Goal: Entertainment & Leisure: Consume media (video, audio)

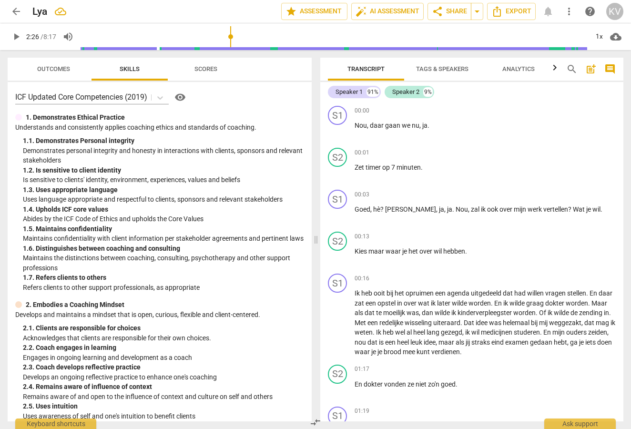
scroll to position [306, 0]
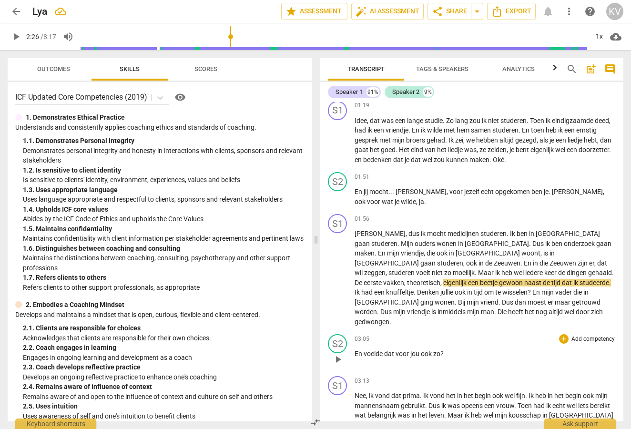
click at [338, 354] on span "play_arrow" at bounding box center [337, 359] width 11 height 11
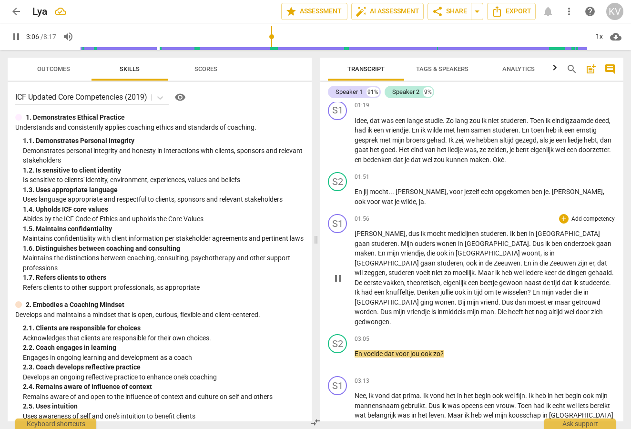
click at [341, 273] on span "pause" at bounding box center [337, 278] width 11 height 11
click at [340, 273] on span "play_arrow" at bounding box center [337, 278] width 11 height 11
click at [341, 273] on span "pause" at bounding box center [337, 278] width 11 height 11
click at [338, 273] on span "play_arrow" at bounding box center [337, 278] width 11 height 11
click at [338, 273] on span "pause" at bounding box center [337, 278] width 11 height 11
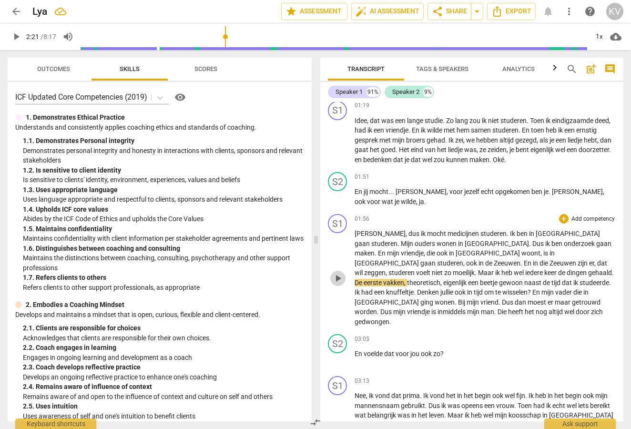
click at [338, 273] on span "play_arrow" at bounding box center [337, 278] width 11 height 11
click at [339, 273] on span "pause" at bounding box center [337, 278] width 11 height 11
click at [339, 273] on span "play_arrow" at bounding box center [337, 278] width 11 height 11
click at [339, 273] on span "pause" at bounding box center [337, 278] width 11 height 11
click at [338, 273] on span "play_arrow" at bounding box center [337, 278] width 11 height 11
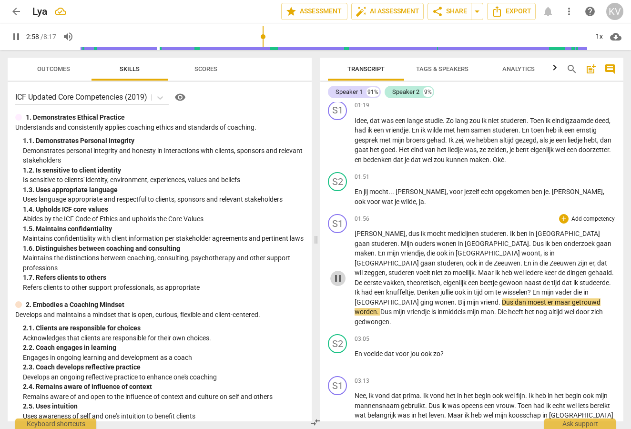
click at [338, 273] on span "pause" at bounding box center [337, 278] width 11 height 11
click at [338, 273] on span "play_arrow" at bounding box center [337, 278] width 11 height 11
click at [338, 273] on span "pause" at bounding box center [337, 278] width 11 height 11
click at [339, 273] on span "play_arrow" at bounding box center [337, 278] width 11 height 11
click at [340, 273] on span "pause" at bounding box center [337, 278] width 11 height 11
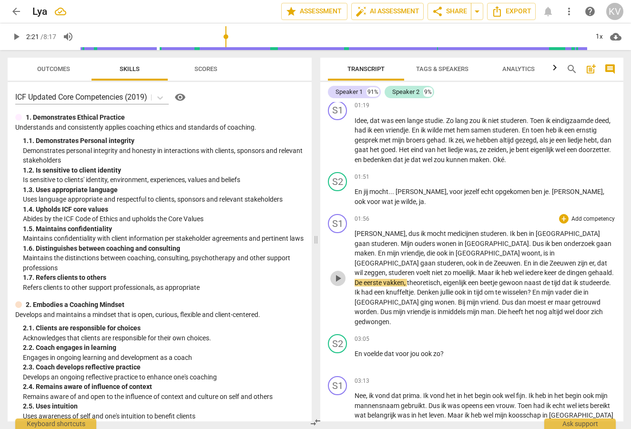
click at [339, 273] on span "play_arrow" at bounding box center [337, 278] width 11 height 11
click at [340, 273] on span "pause" at bounding box center [337, 278] width 11 height 11
click at [338, 273] on span "play_arrow" at bounding box center [337, 278] width 11 height 11
click at [340, 273] on span "pause" at bounding box center [337, 278] width 11 height 11
click at [338, 273] on span "play_arrow" at bounding box center [337, 278] width 11 height 11
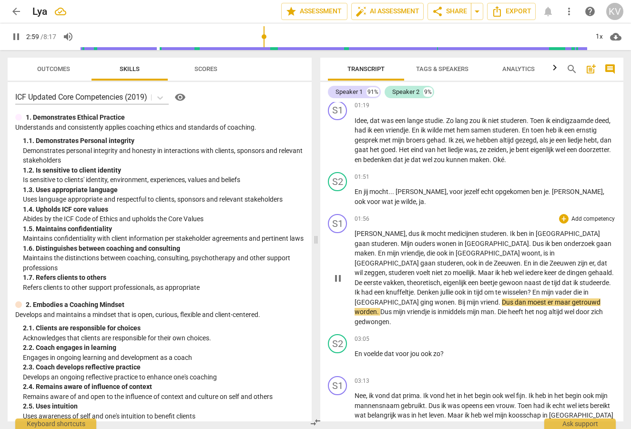
click at [351, 286] on div "play_arrow pause" at bounding box center [342, 278] width 24 height 91
click at [339, 273] on span "pause" at bounding box center [337, 278] width 11 height 11
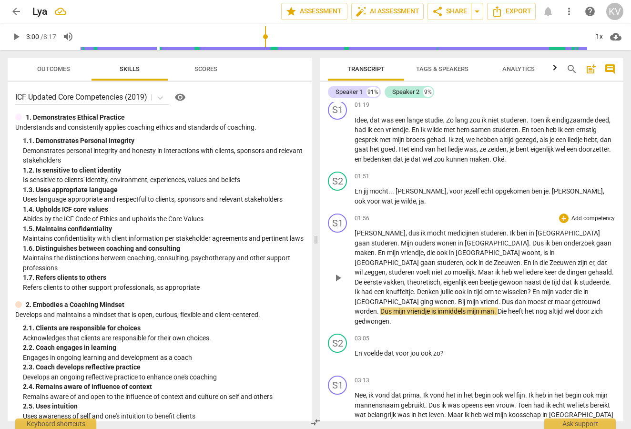
click at [338, 272] on span "play_arrow" at bounding box center [337, 277] width 11 height 11
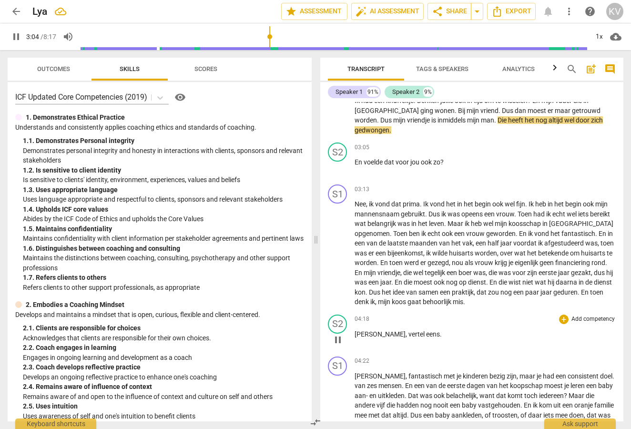
scroll to position [505, 0]
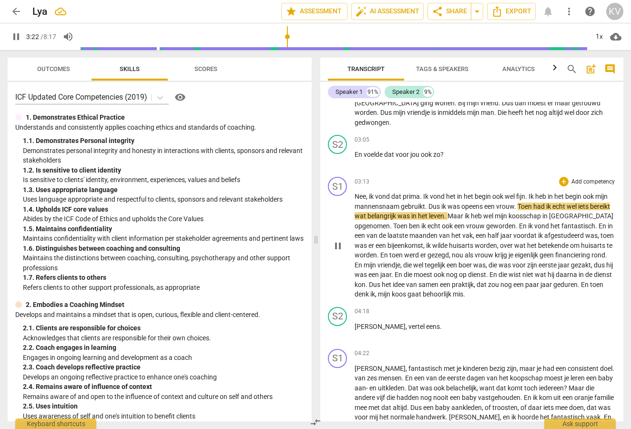
click at [340, 240] on span "pause" at bounding box center [337, 245] width 11 height 11
click at [338, 240] on span "play_arrow" at bounding box center [337, 245] width 11 height 11
click at [339, 240] on span "pause" at bounding box center [337, 245] width 11 height 11
click at [339, 240] on span "play_arrow" at bounding box center [337, 245] width 11 height 11
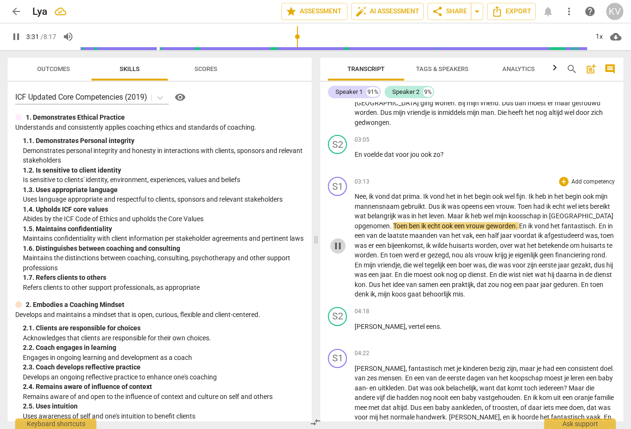
click at [341, 240] on span "pause" at bounding box center [337, 245] width 11 height 11
click at [337, 240] on span "play_arrow" at bounding box center [337, 245] width 11 height 11
click at [338, 240] on span "pause" at bounding box center [337, 245] width 11 height 11
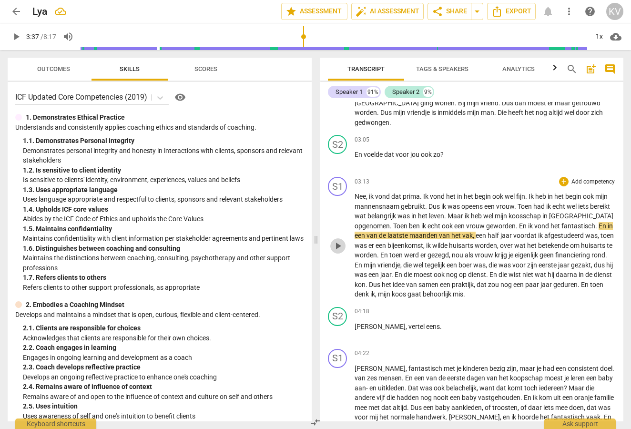
click at [338, 240] on span "play_arrow" at bounding box center [337, 245] width 11 height 11
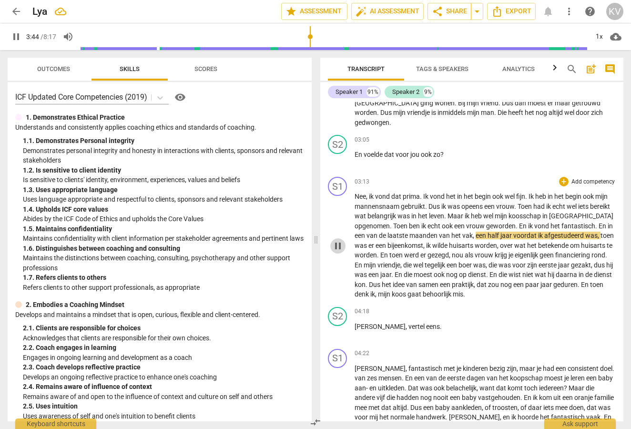
click at [338, 240] on span "pause" at bounding box center [337, 245] width 11 height 11
click at [338, 240] on span "play_arrow" at bounding box center [337, 245] width 11 height 11
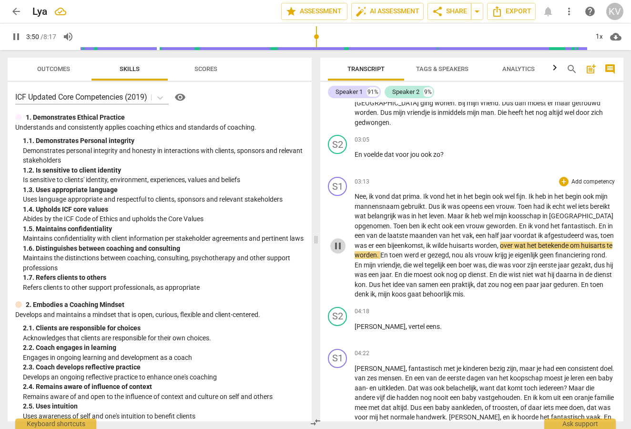
click at [338, 240] on span "pause" at bounding box center [337, 245] width 11 height 11
click at [337, 240] on span "play_arrow" at bounding box center [337, 245] width 11 height 11
click at [339, 240] on span "pause" at bounding box center [337, 245] width 11 height 11
click at [340, 240] on span "play_arrow" at bounding box center [337, 245] width 11 height 11
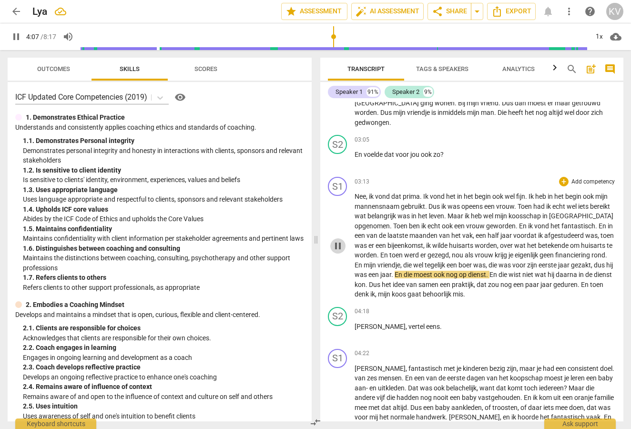
click at [339, 240] on span "pause" at bounding box center [337, 245] width 11 height 11
click at [339, 240] on span "play_arrow" at bounding box center [337, 245] width 11 height 11
click at [339, 240] on span "pause" at bounding box center [337, 245] width 11 height 11
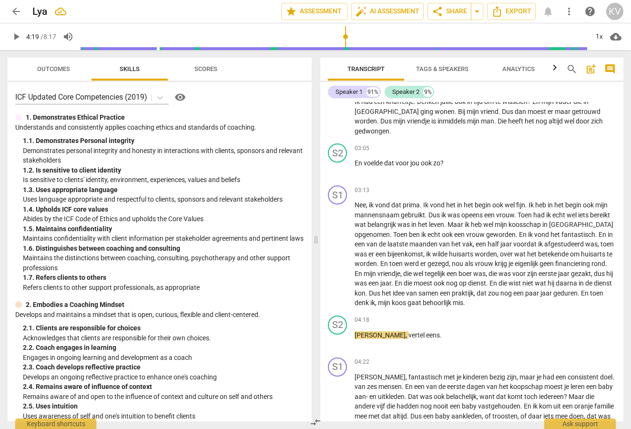
scroll to position [496, 0]
click at [338, 249] on span "play_arrow" at bounding box center [337, 254] width 11 height 11
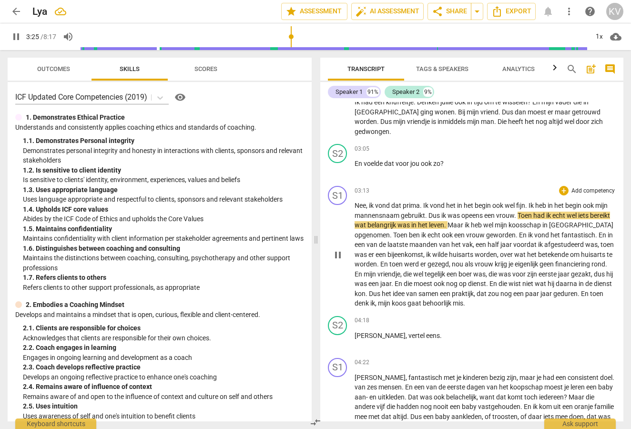
click at [342, 249] on span "pause" at bounding box center [337, 254] width 11 height 11
click at [336, 249] on span "play_arrow" at bounding box center [337, 254] width 11 height 11
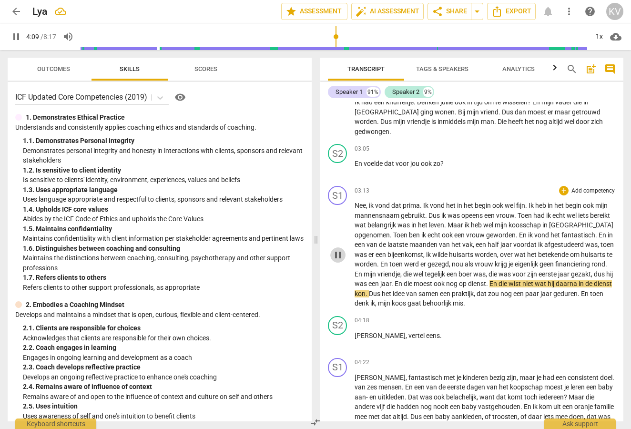
click at [337, 249] on span "pause" at bounding box center [337, 254] width 11 height 11
click at [338, 249] on span "play_arrow" at bounding box center [337, 254] width 11 height 11
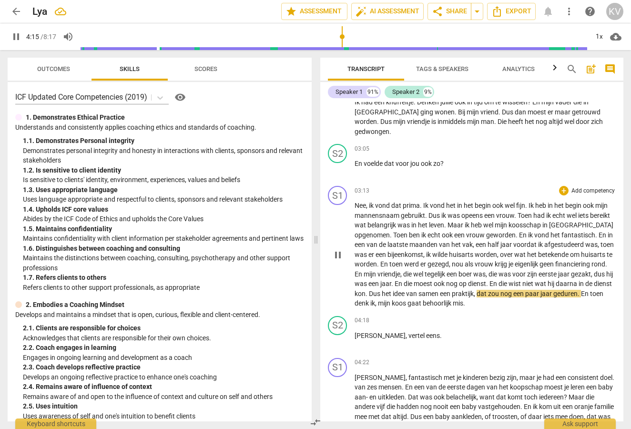
click at [338, 249] on span "pause" at bounding box center [337, 254] width 11 height 11
click at [339, 249] on span "play_arrow" at bounding box center [337, 254] width 11 height 11
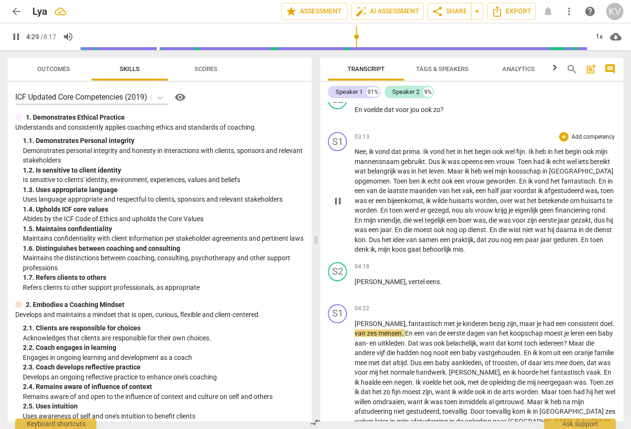
scroll to position [598, 0]
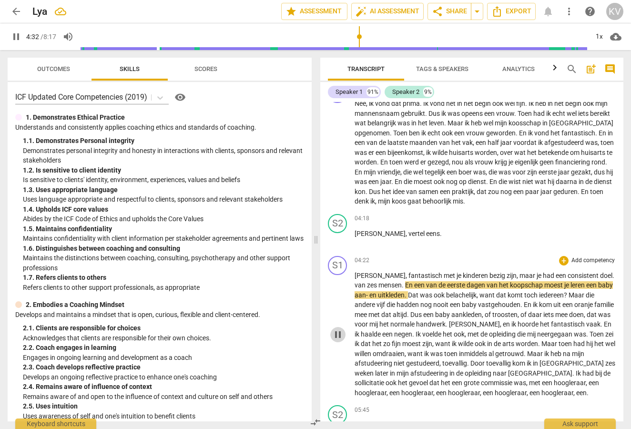
click at [338, 329] on span "pause" at bounding box center [337, 334] width 11 height 11
click at [357, 230] on span "[PERSON_NAME]" at bounding box center [380, 234] width 51 height 8
click at [339, 234] on span "play_arrow" at bounding box center [337, 239] width 11 height 11
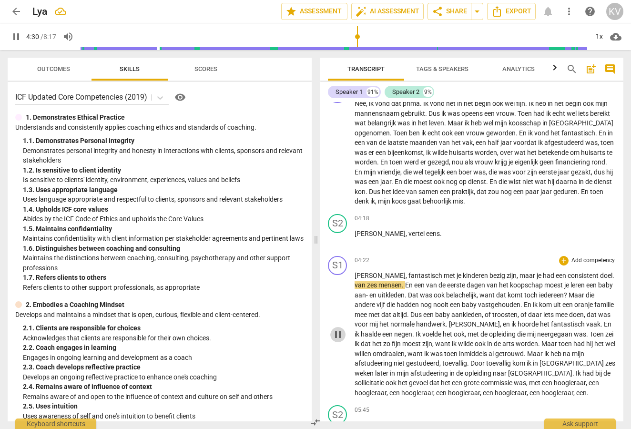
click at [338, 329] on span "pause" at bounding box center [337, 334] width 11 height 11
type input "271"
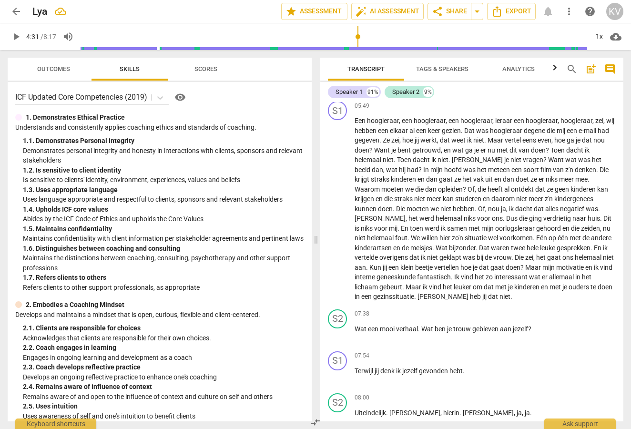
scroll to position [1034, 0]
